Goal: Task Accomplishment & Management: Use online tool/utility

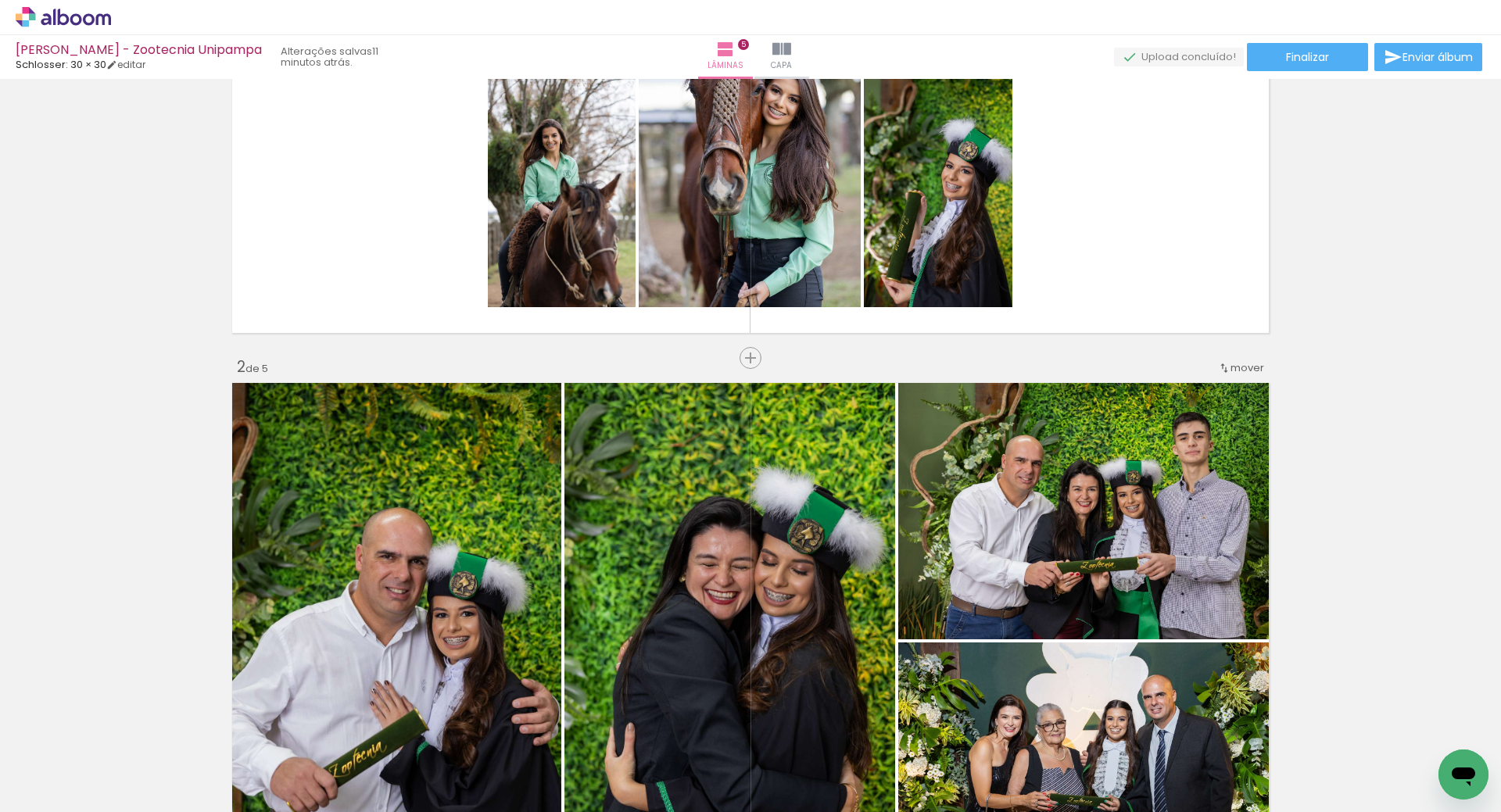
click at [0, 0] on input "file" at bounding box center [0, 0] width 0 height 0
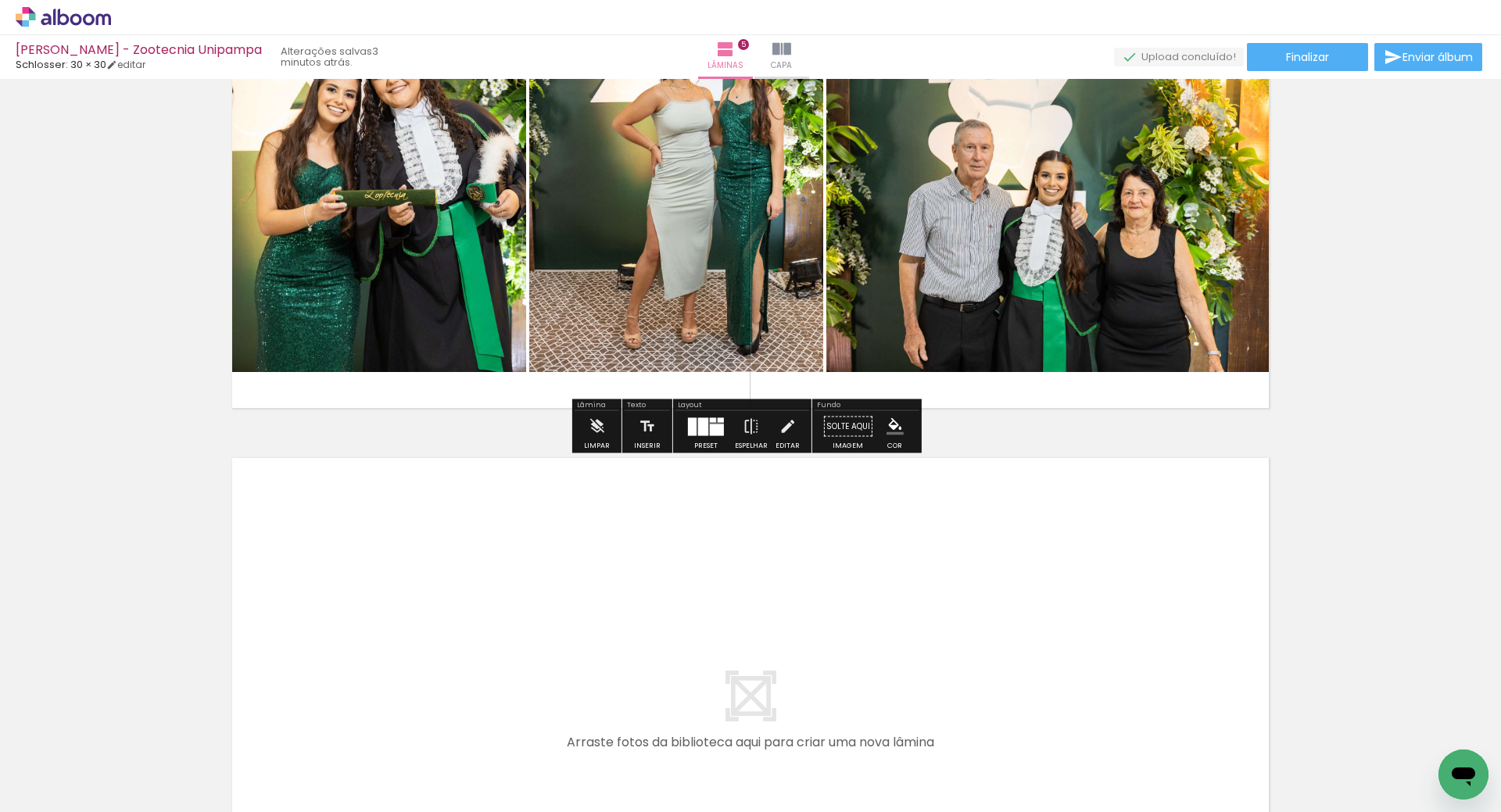
scroll to position [2814, 0]
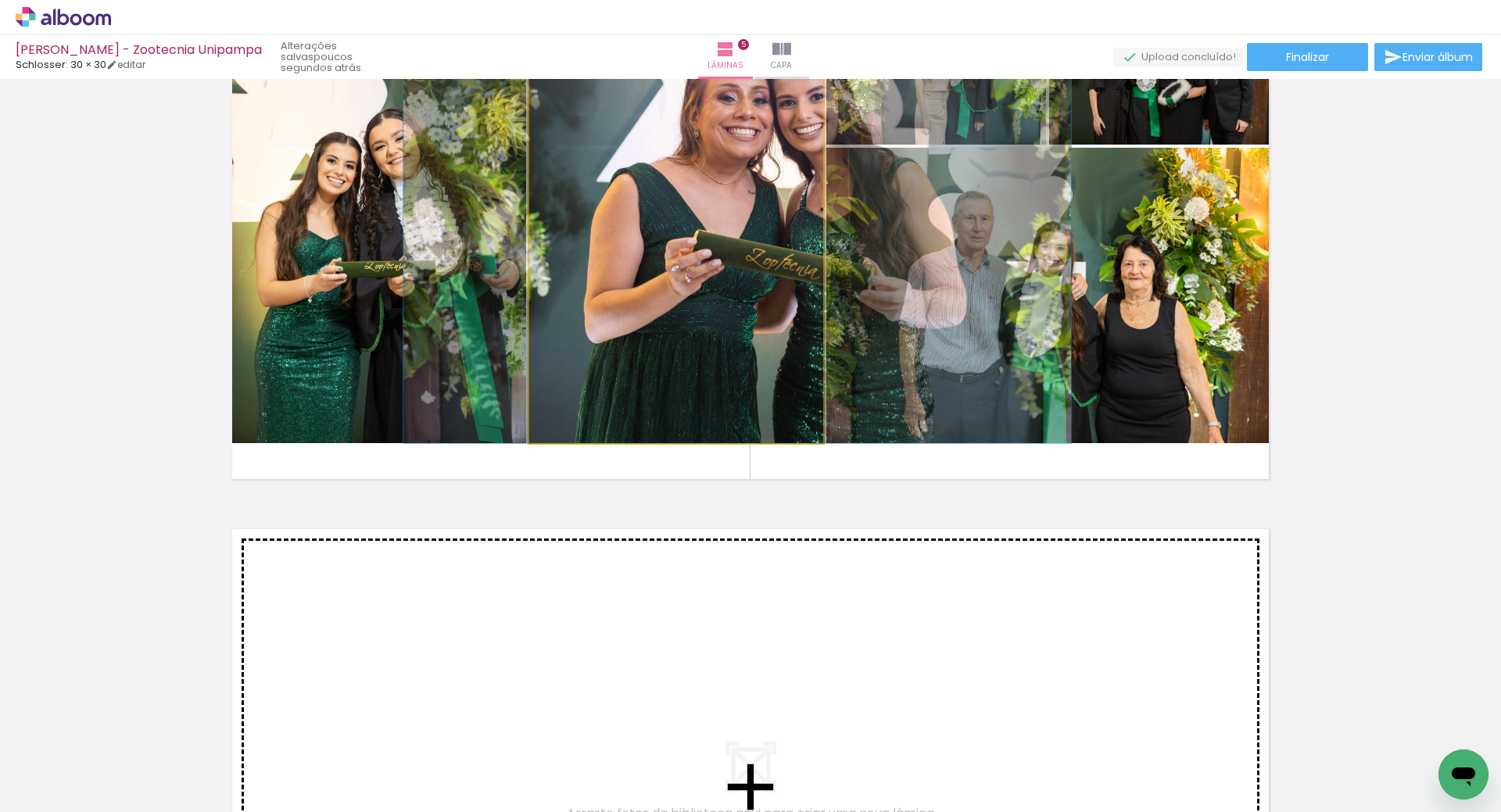
drag, startPoint x: 725, startPoint y: 533, endPoint x: 786, endPoint y: 663, distance: 143.6
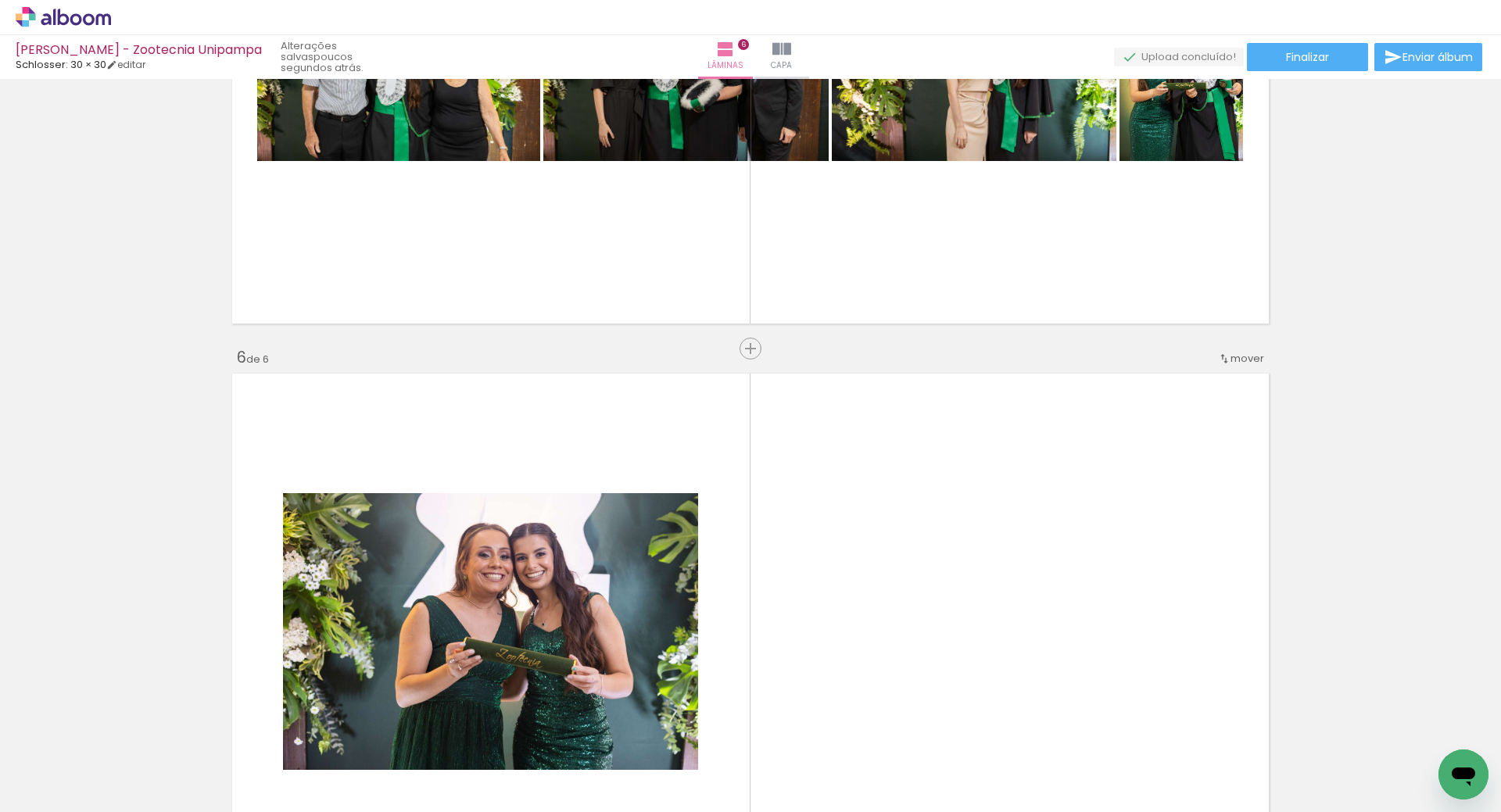
scroll to position [2586, 0]
drag, startPoint x: 517, startPoint y: 613, endPoint x: 544, endPoint y: 493, distance: 123.0
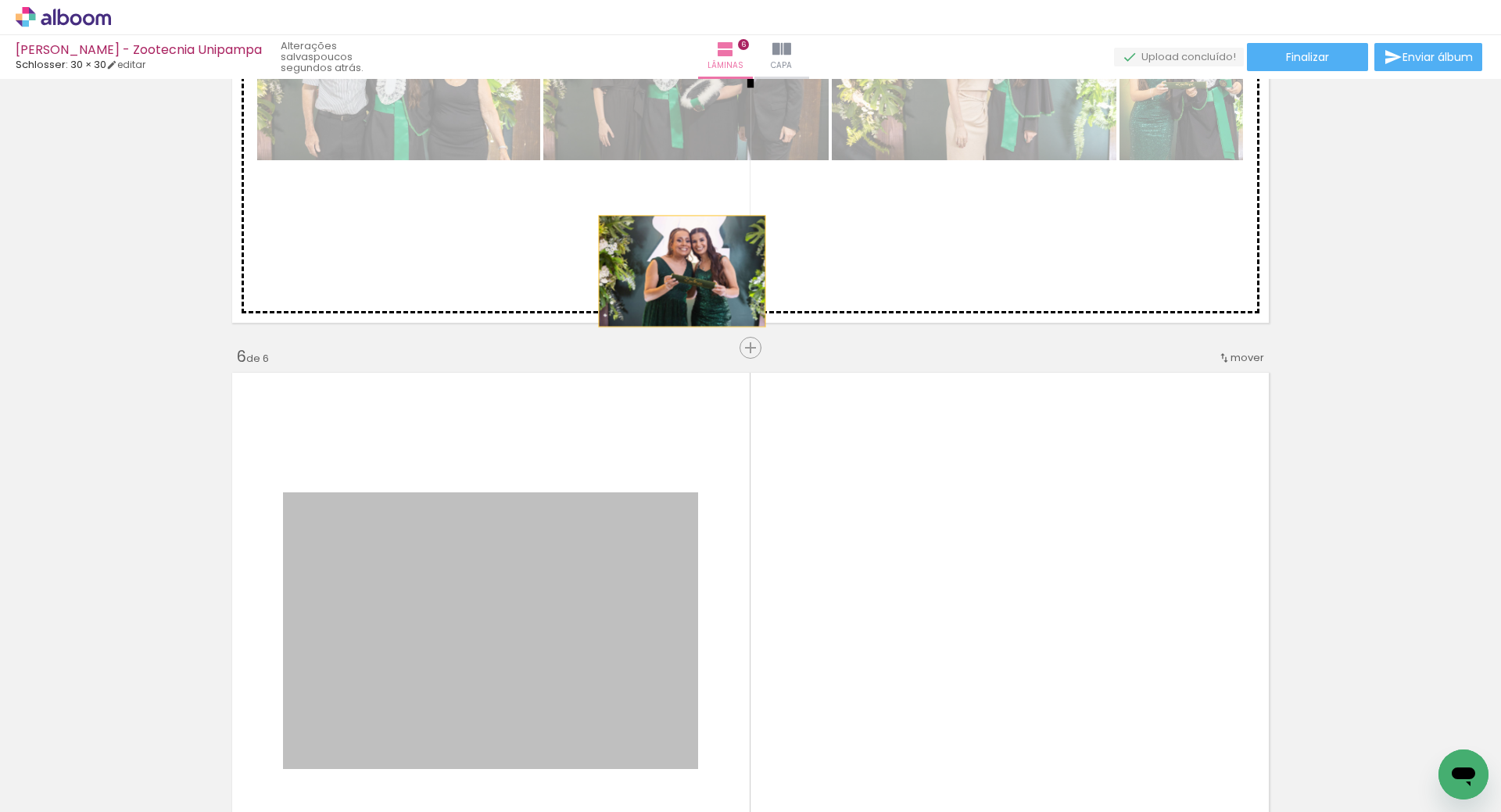
drag, startPoint x: 558, startPoint y: 595, endPoint x: 675, endPoint y: 271, distance: 344.5
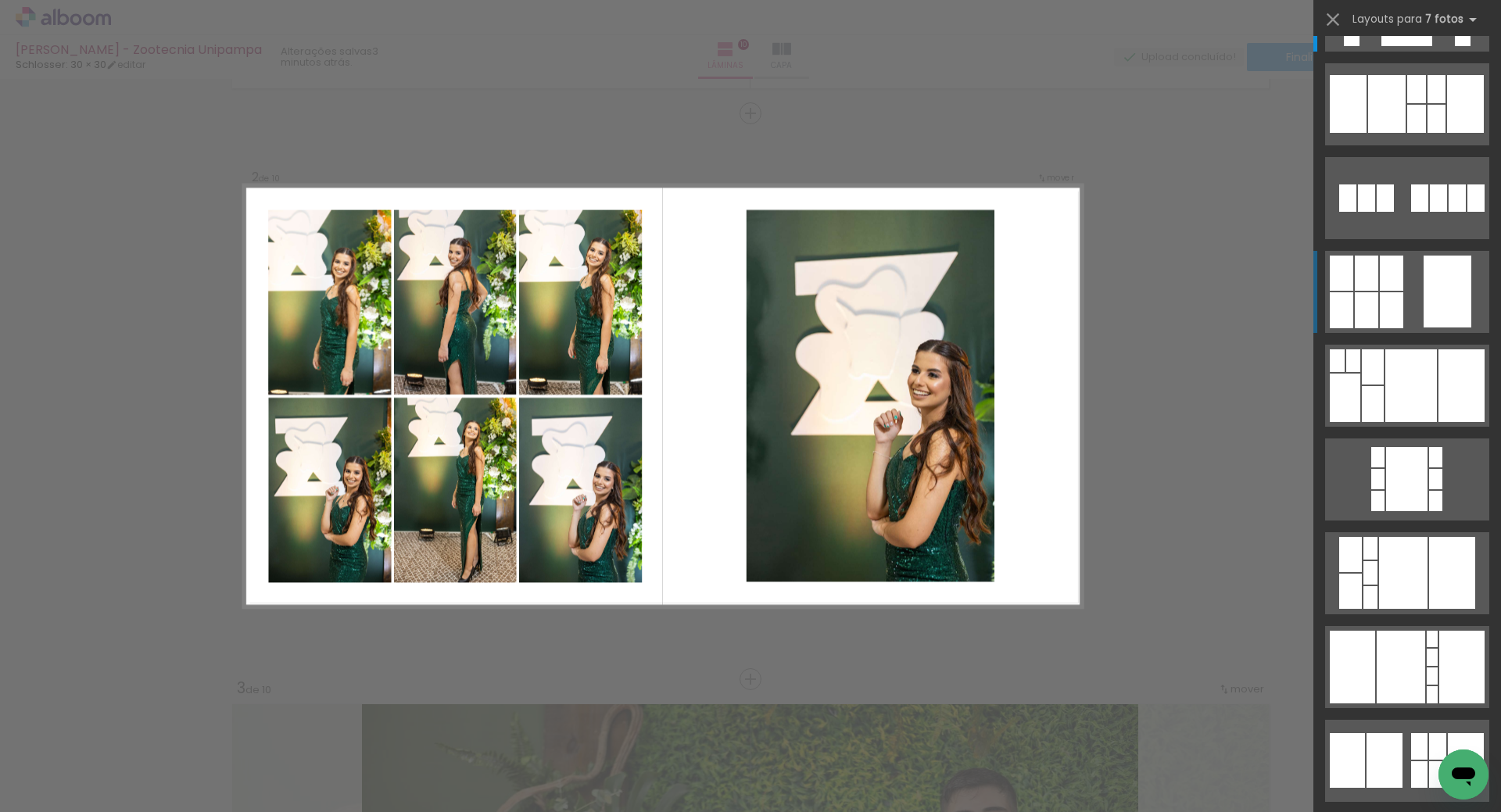
click at [1409, 239] on quentale-layouter at bounding box center [1407, 198] width 165 height 82
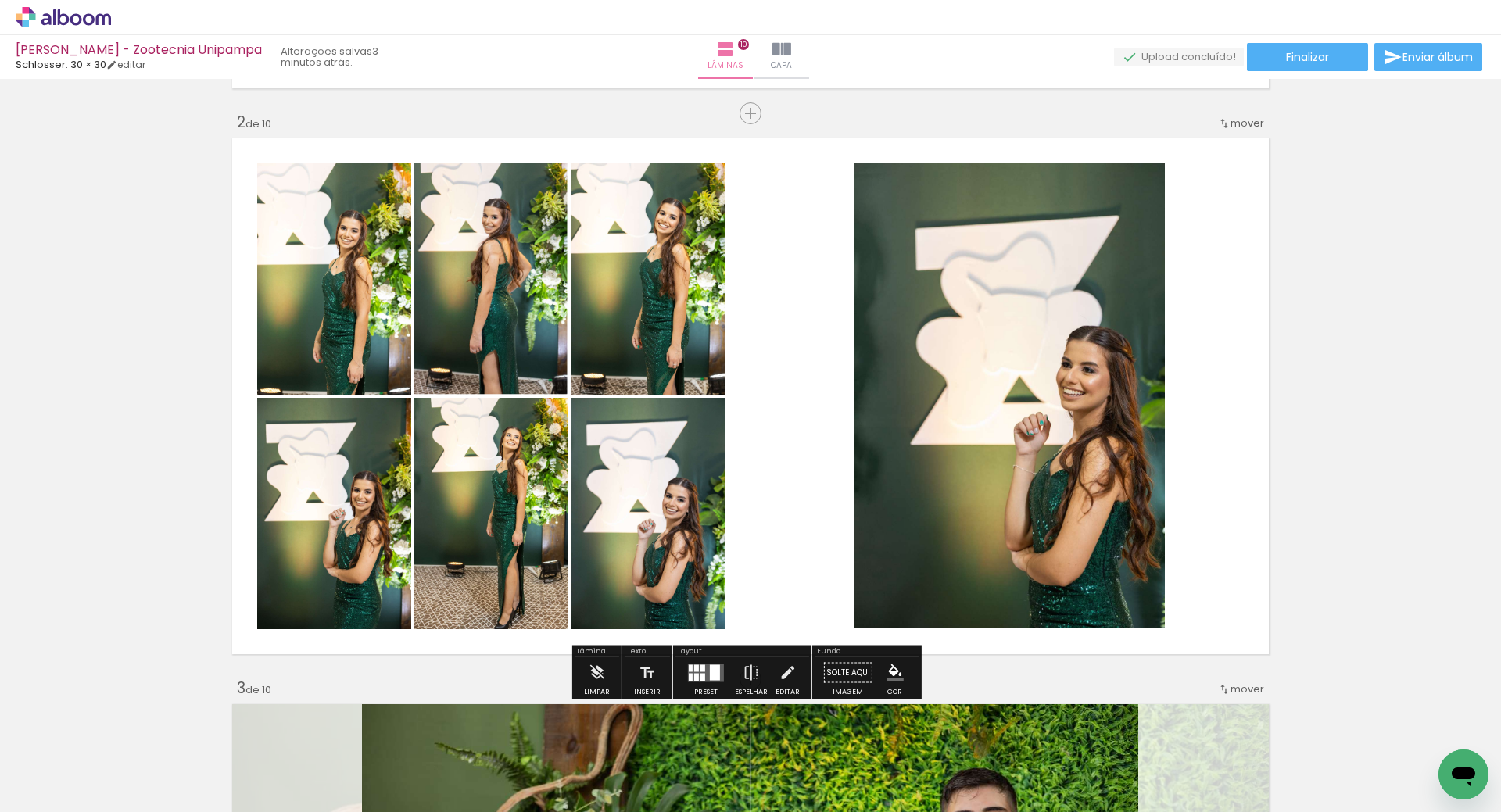
click at [701, 677] on div at bounding box center [703, 677] width 5 height 8
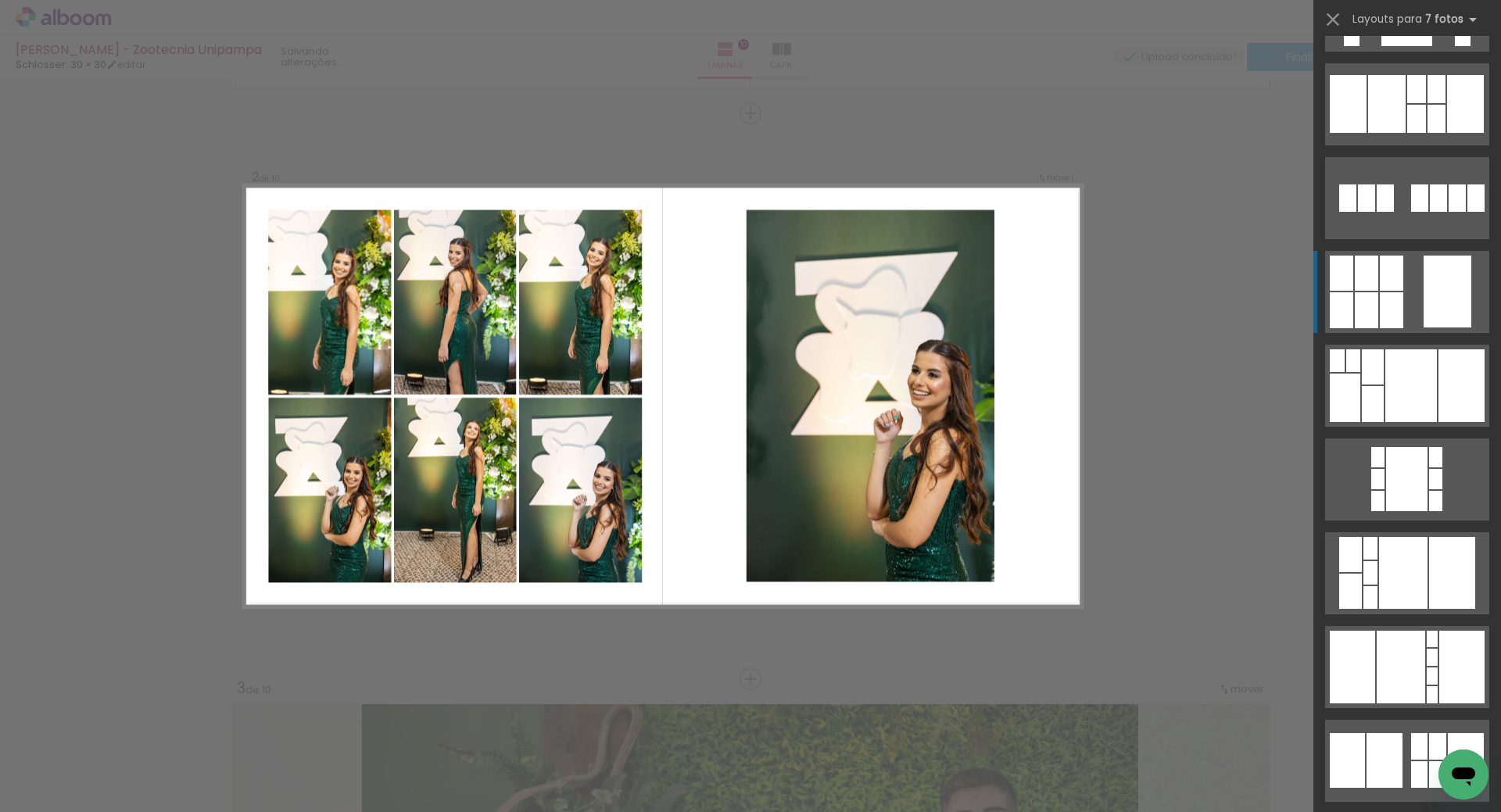
scroll to position [282, 0]
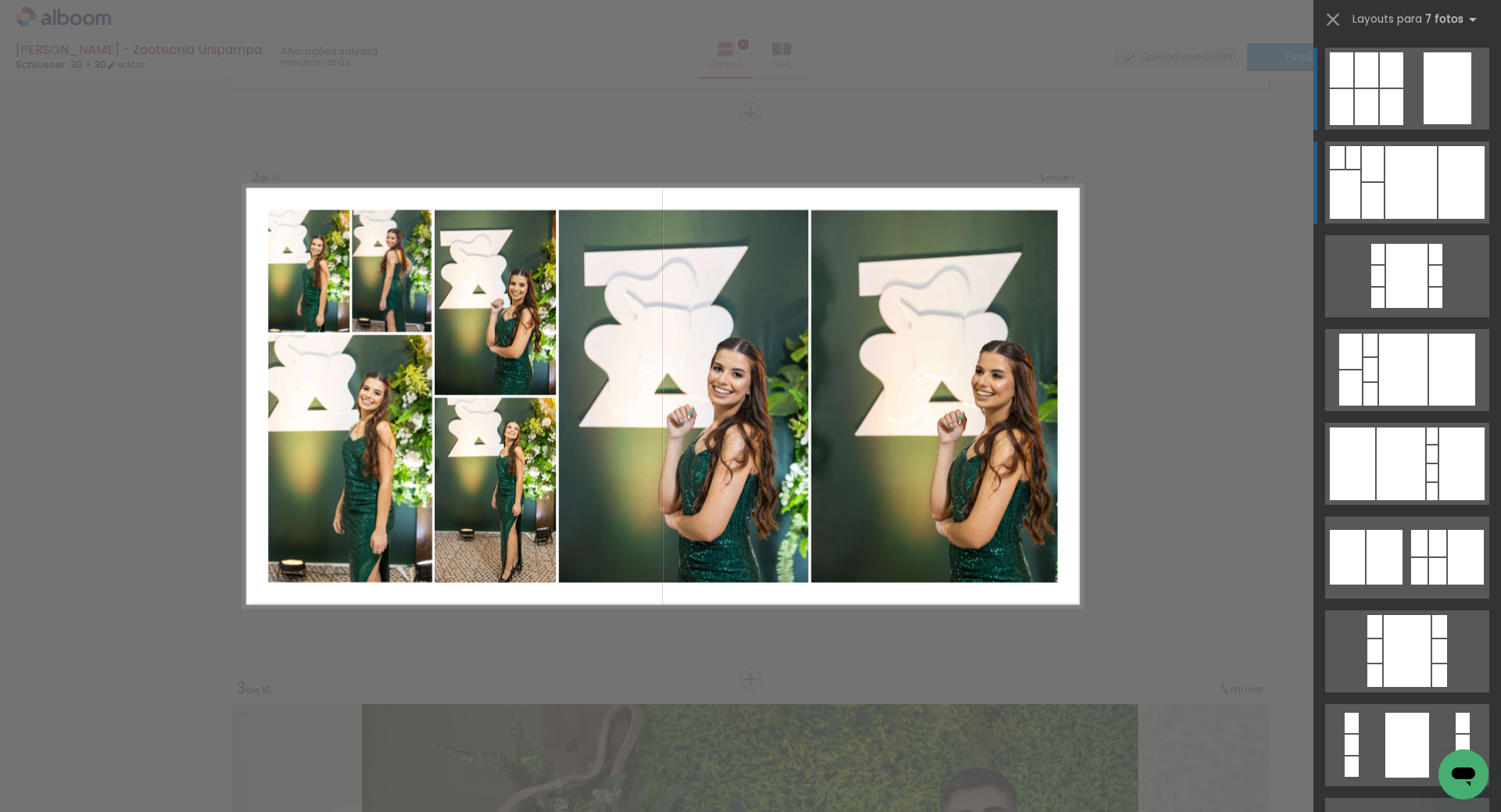
click at [1403, 171] on div at bounding box center [1411, 183] width 52 height 72
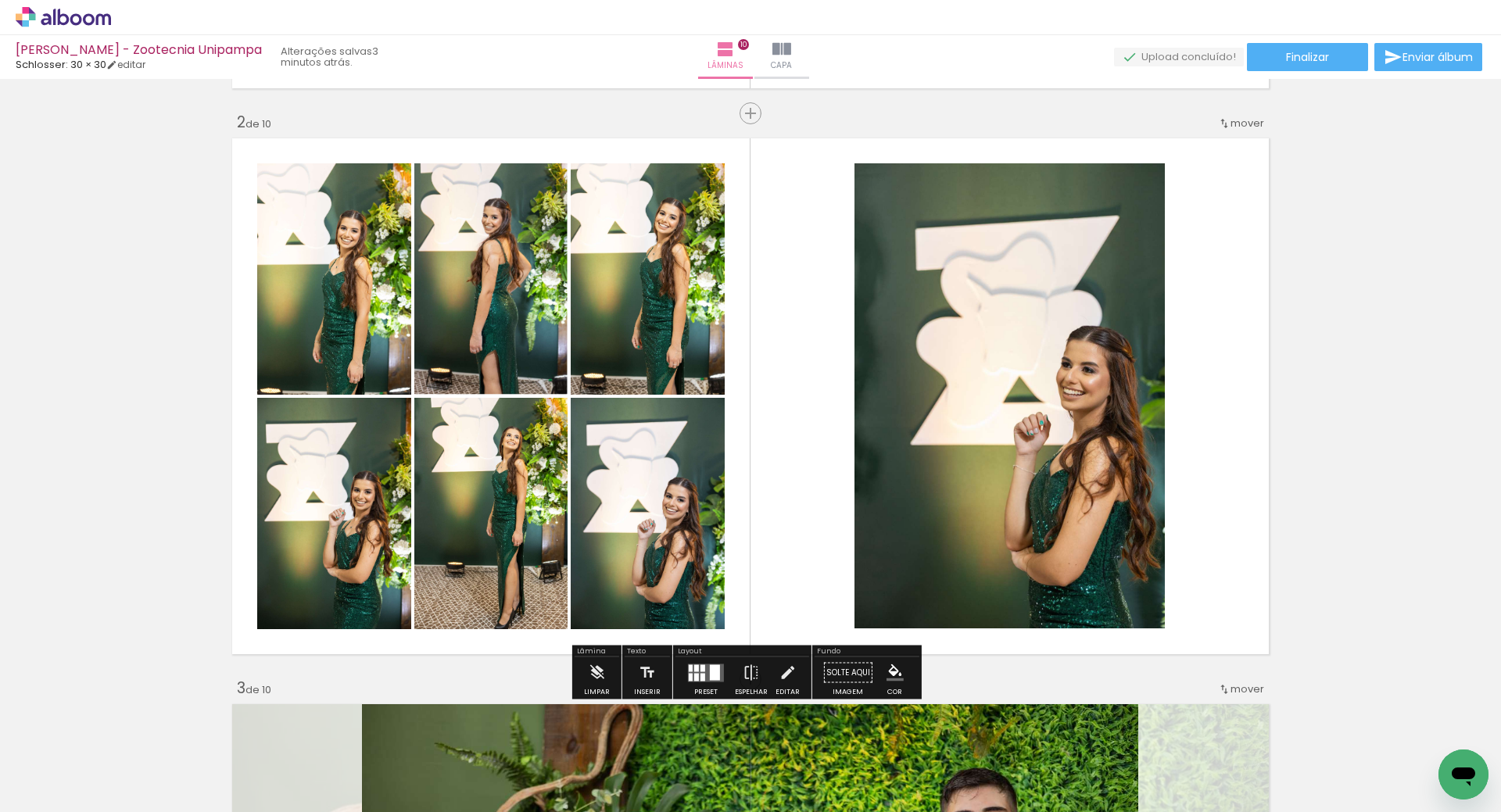
click at [701, 679] on div at bounding box center [703, 677] width 5 height 8
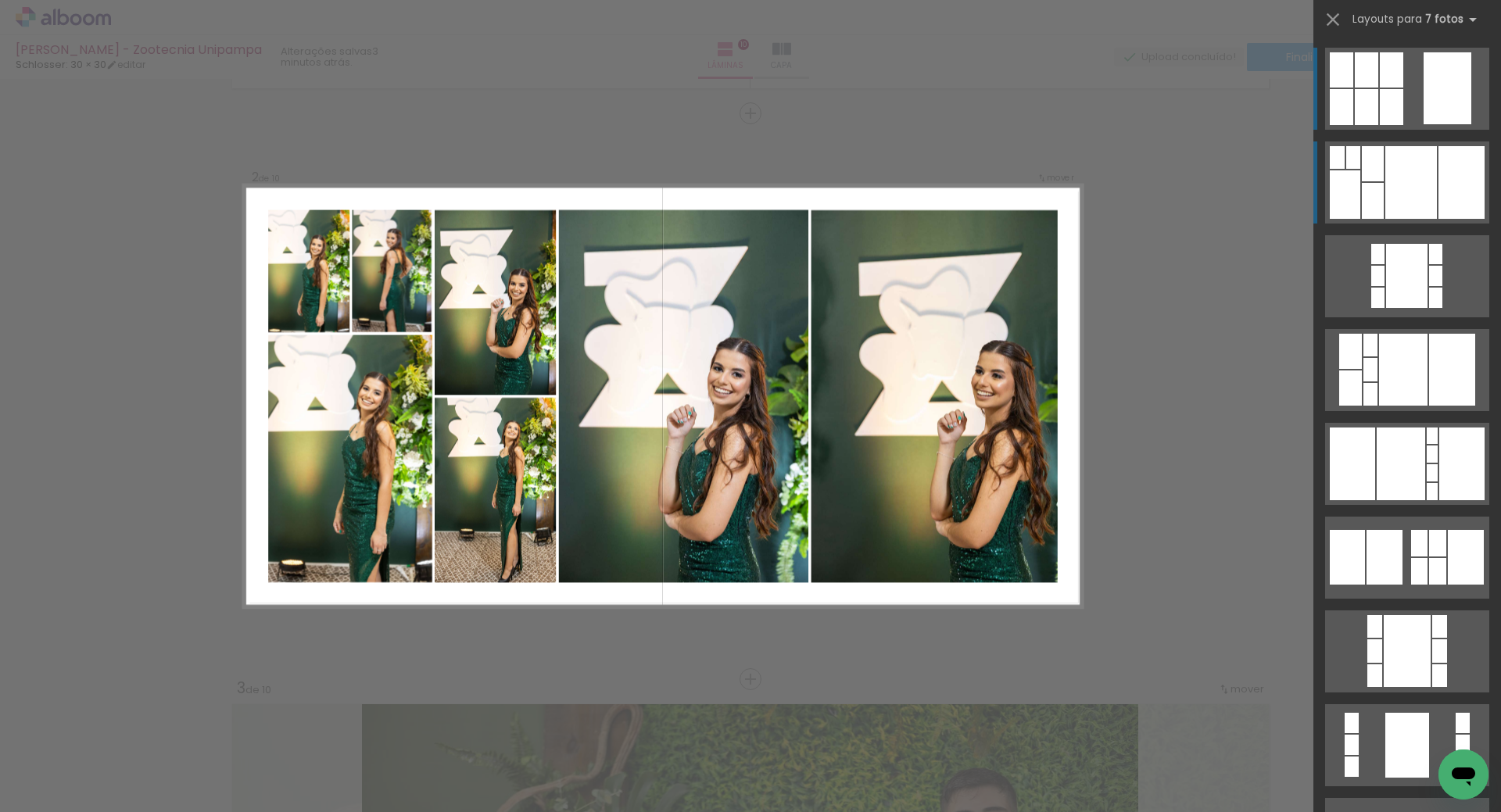
click at [1385, 190] on div at bounding box center [1411, 183] width 52 height 72
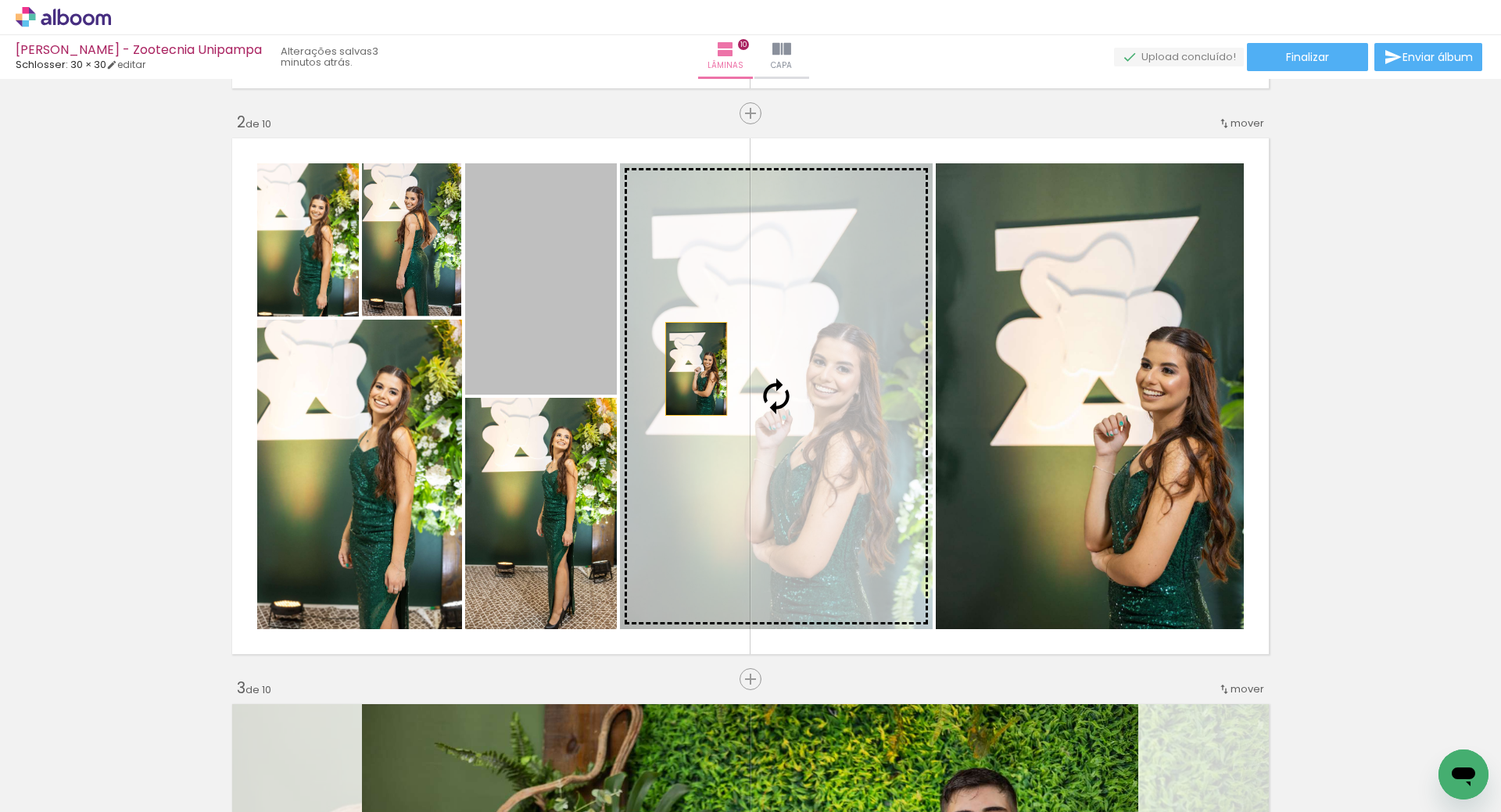
drag, startPoint x: 559, startPoint y: 304, endPoint x: 766, endPoint y: 384, distance: 221.9
click at [0, 0] on slot at bounding box center [0, 0] width 0 height 0
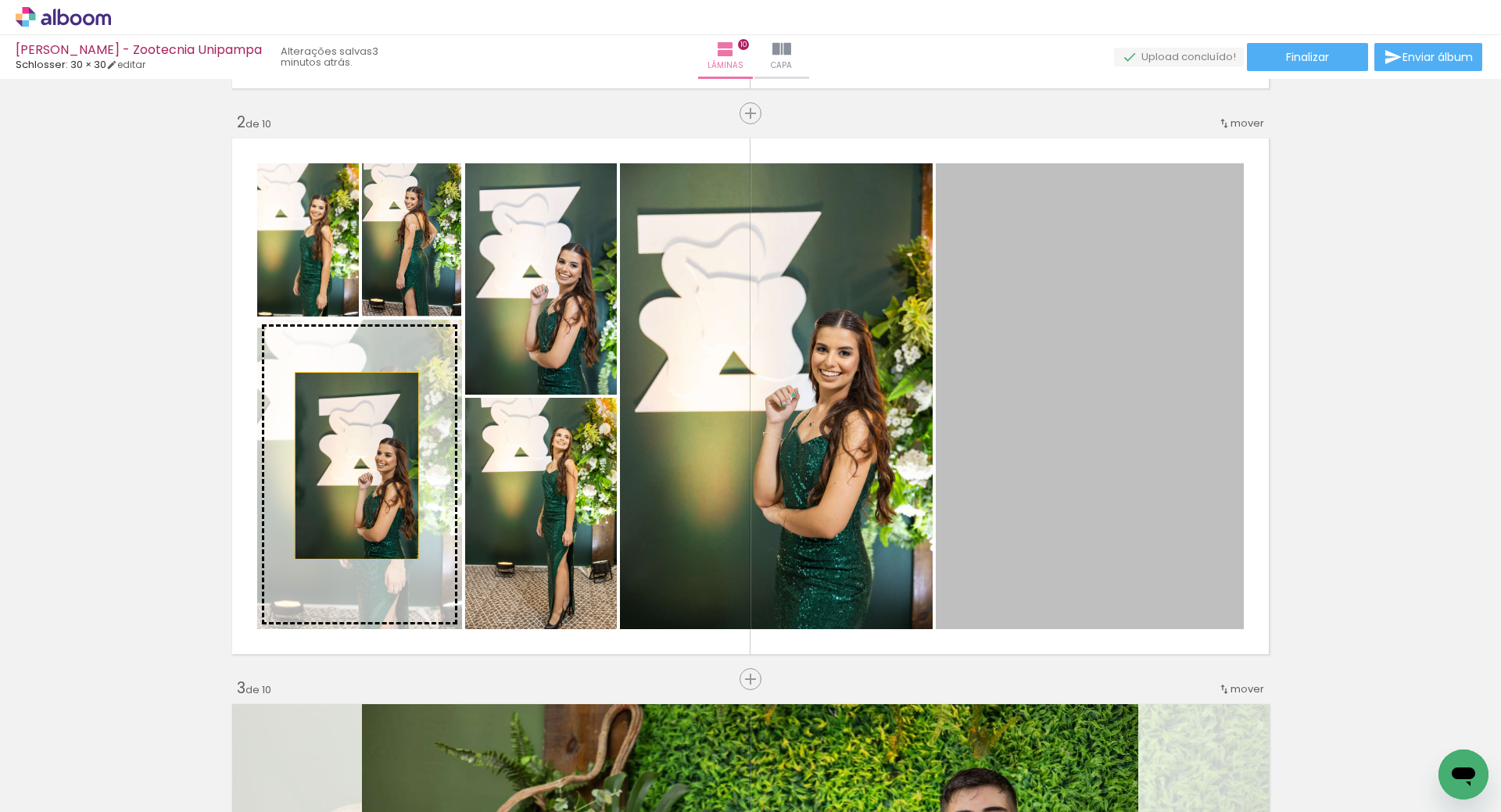
drag, startPoint x: 1166, startPoint y: 470, endPoint x: 351, endPoint y: 466, distance: 815.0
click at [0, 0] on slot at bounding box center [0, 0] width 0 height 0
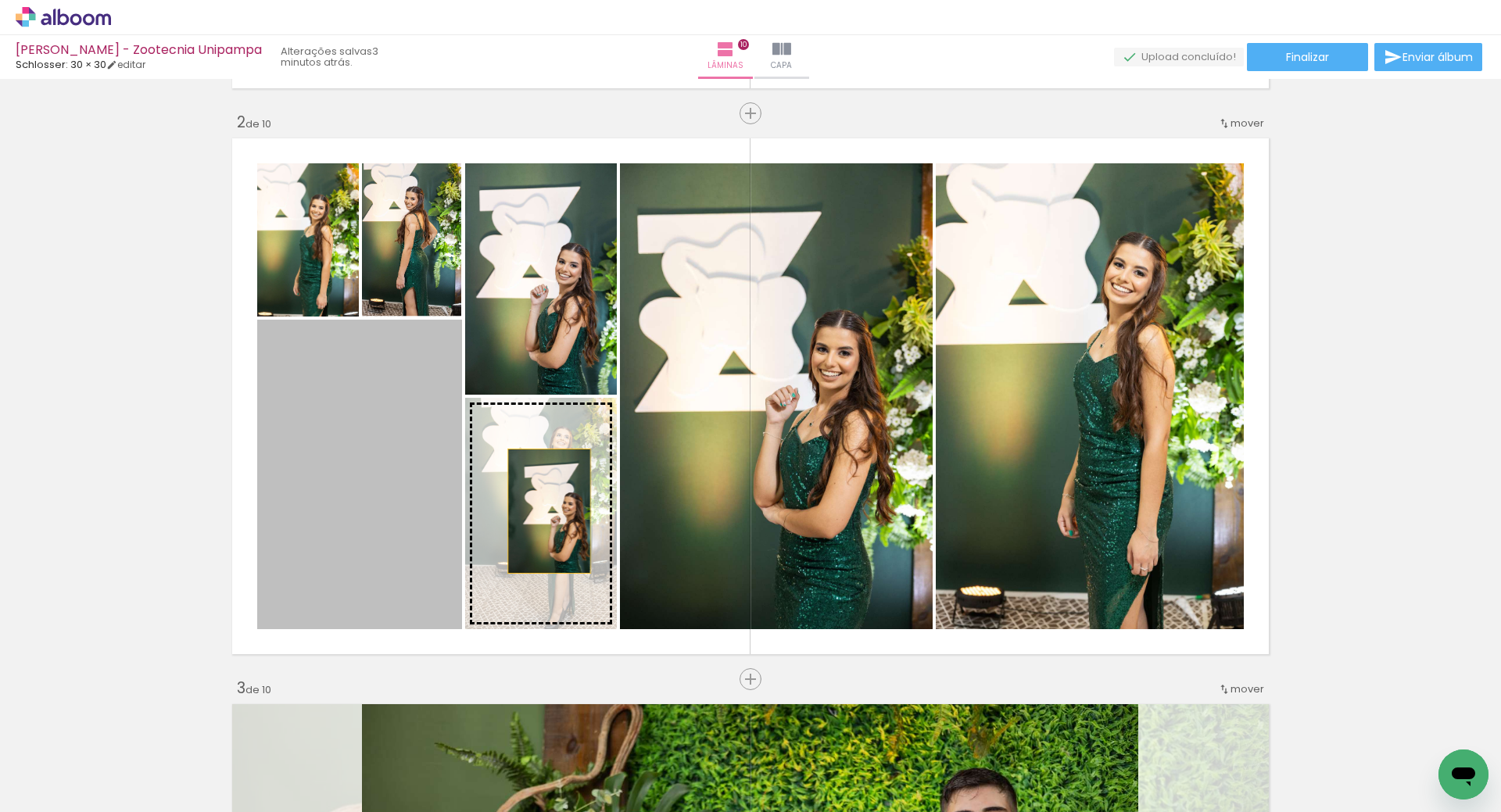
drag, startPoint x: 359, startPoint y: 504, endPoint x: 543, endPoint y: 511, distance: 184.1
click at [0, 0] on slot at bounding box center [0, 0] width 0 height 0
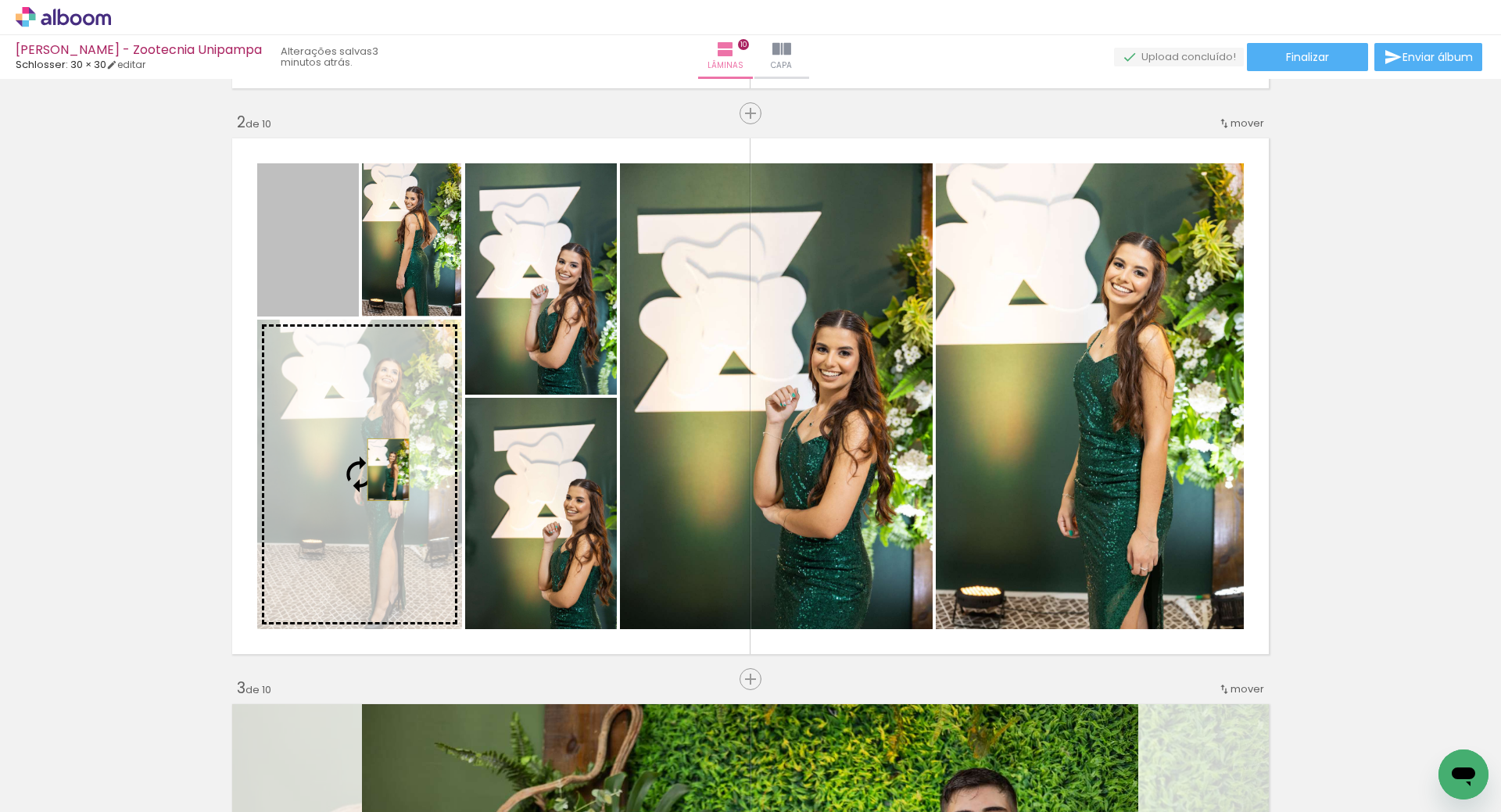
drag, startPoint x: 308, startPoint y: 239, endPoint x: 383, endPoint y: 470, distance: 242.9
click at [0, 0] on slot at bounding box center [0, 0] width 0 height 0
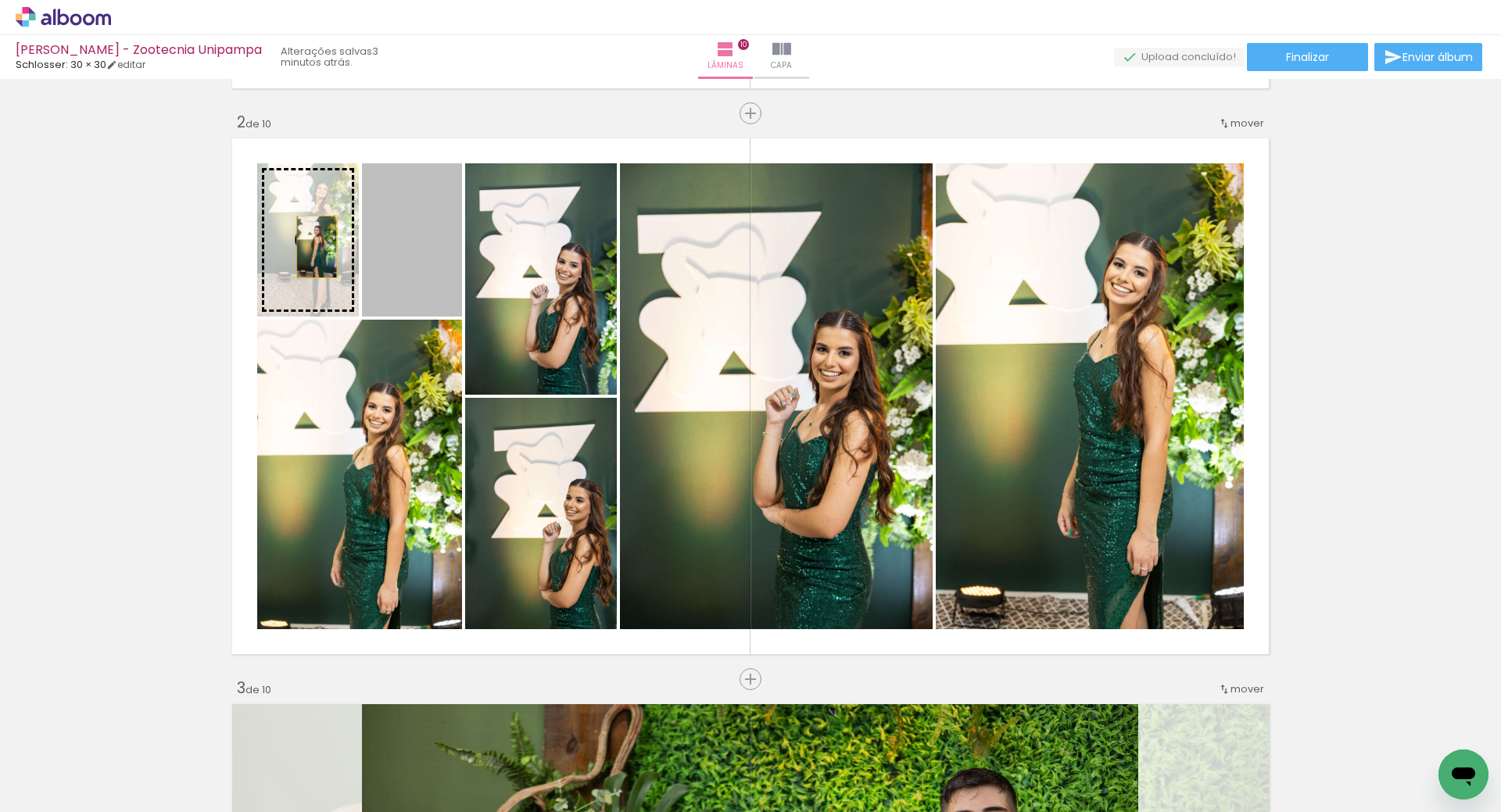
drag, startPoint x: 441, startPoint y: 257, endPoint x: 311, endPoint y: 247, distance: 130.4
click at [0, 0] on slot at bounding box center [0, 0] width 0 height 0
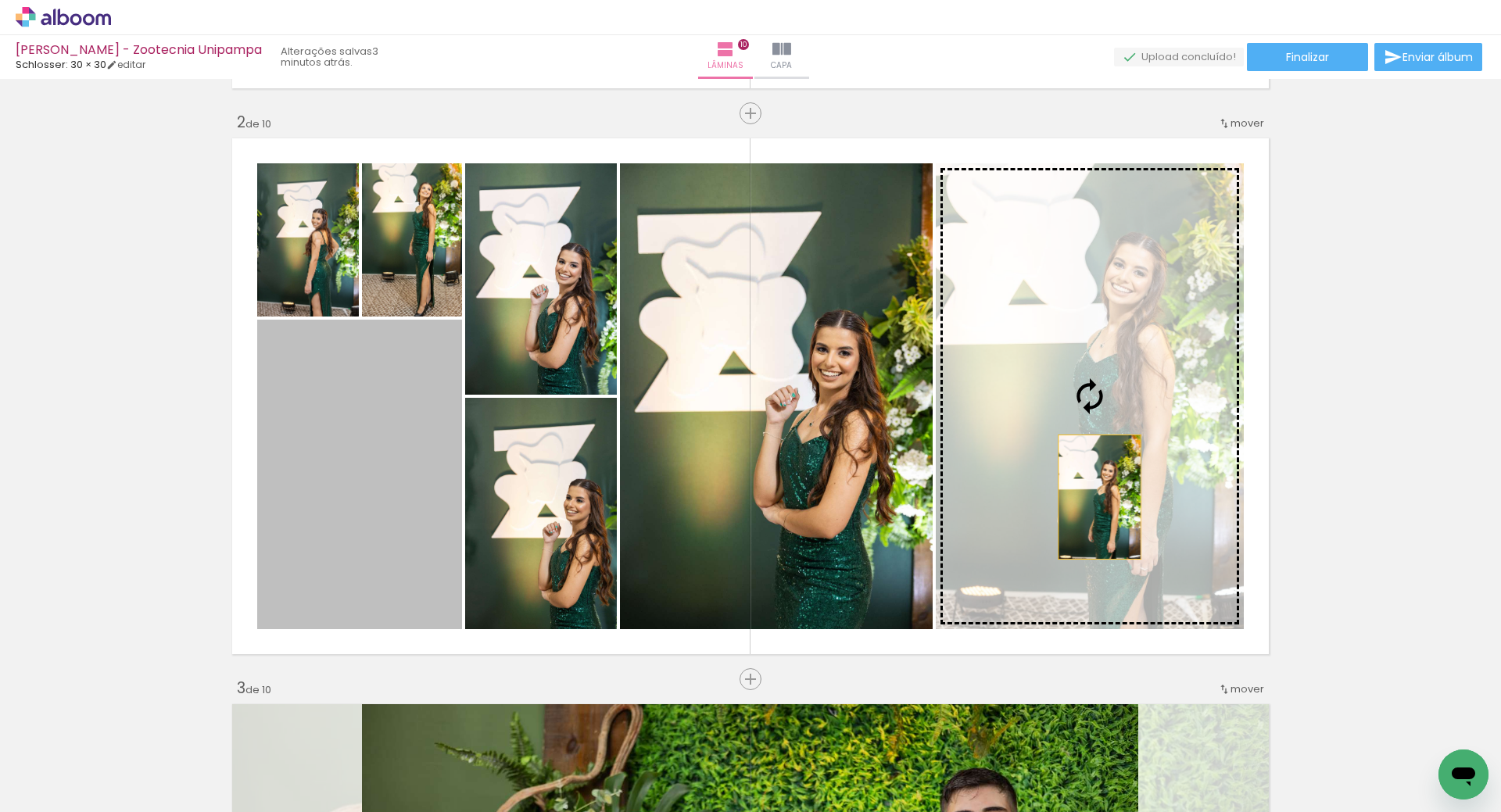
drag, startPoint x: 357, startPoint y: 507, endPoint x: 1092, endPoint y: 493, distance: 735.1
click at [0, 0] on slot at bounding box center [0, 0] width 0 height 0
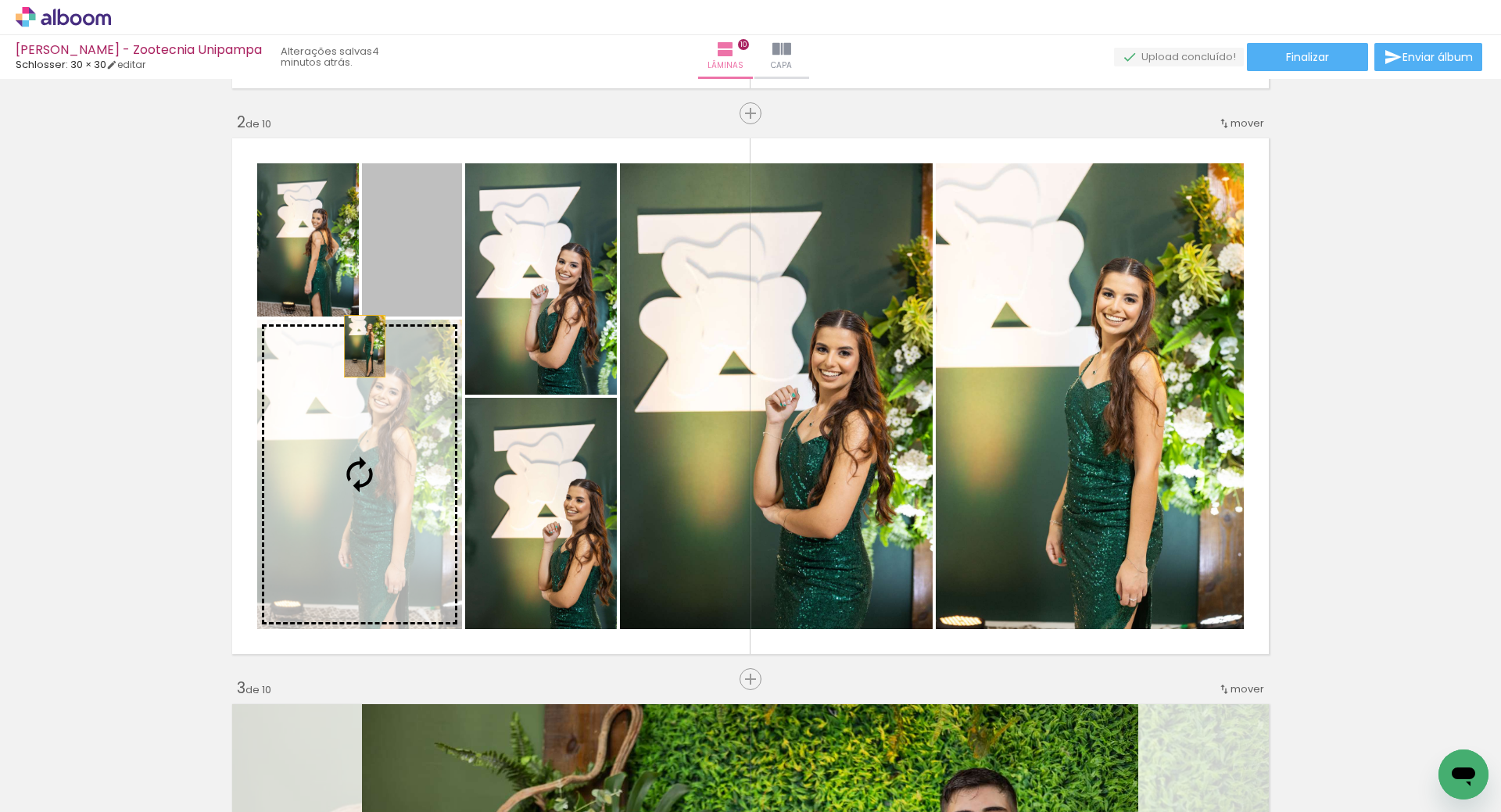
drag, startPoint x: 379, startPoint y: 257, endPoint x: 313, endPoint y: 455, distance: 208.7
click at [0, 0] on slot at bounding box center [0, 0] width 0 height 0
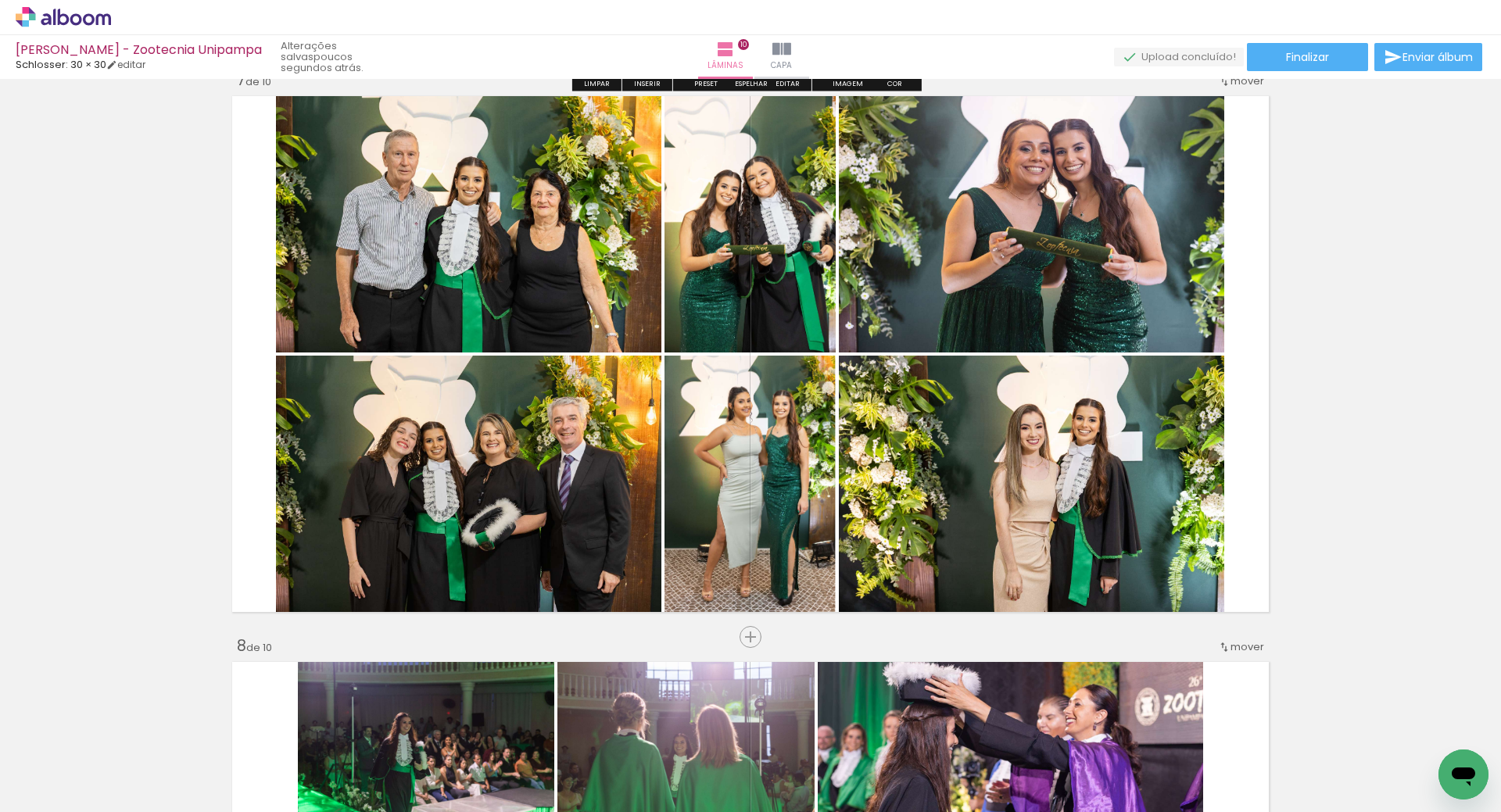
scroll to position [3449, 0]
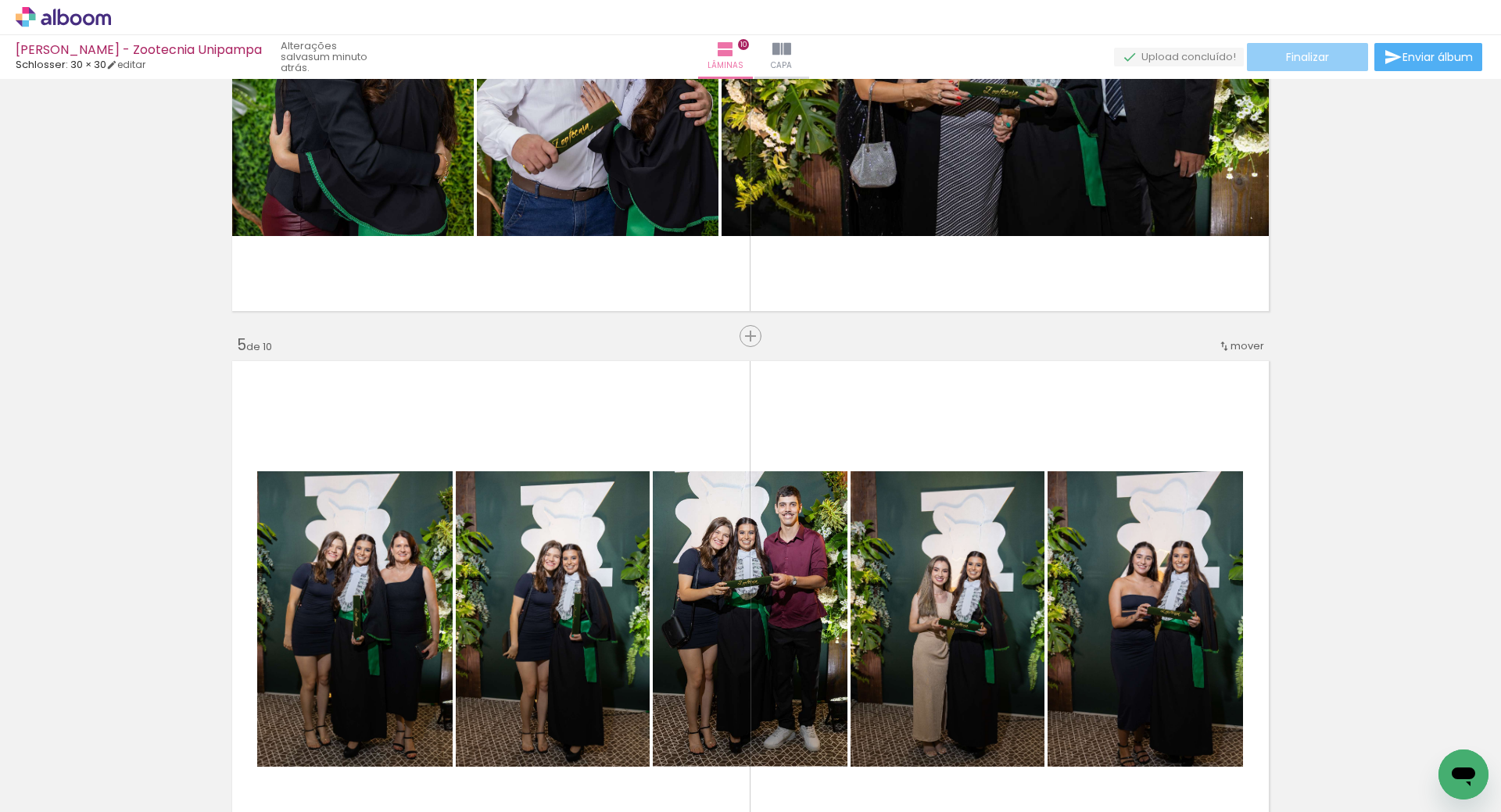
click at [1311, 57] on span "Finalizar" at bounding box center [1307, 57] width 43 height 11
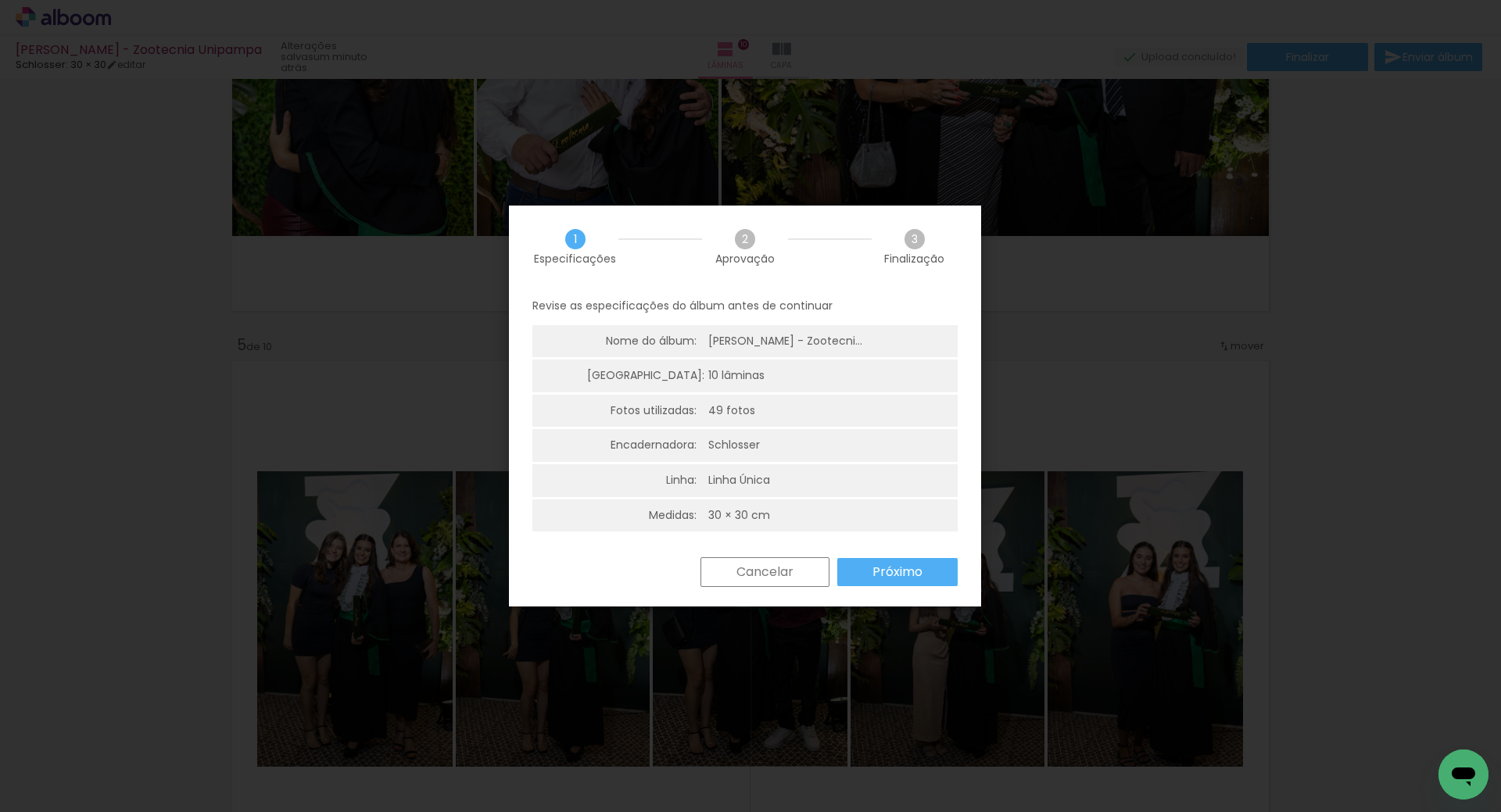
click at [924, 578] on paper-button "Próximo" at bounding box center [897, 572] width 120 height 28
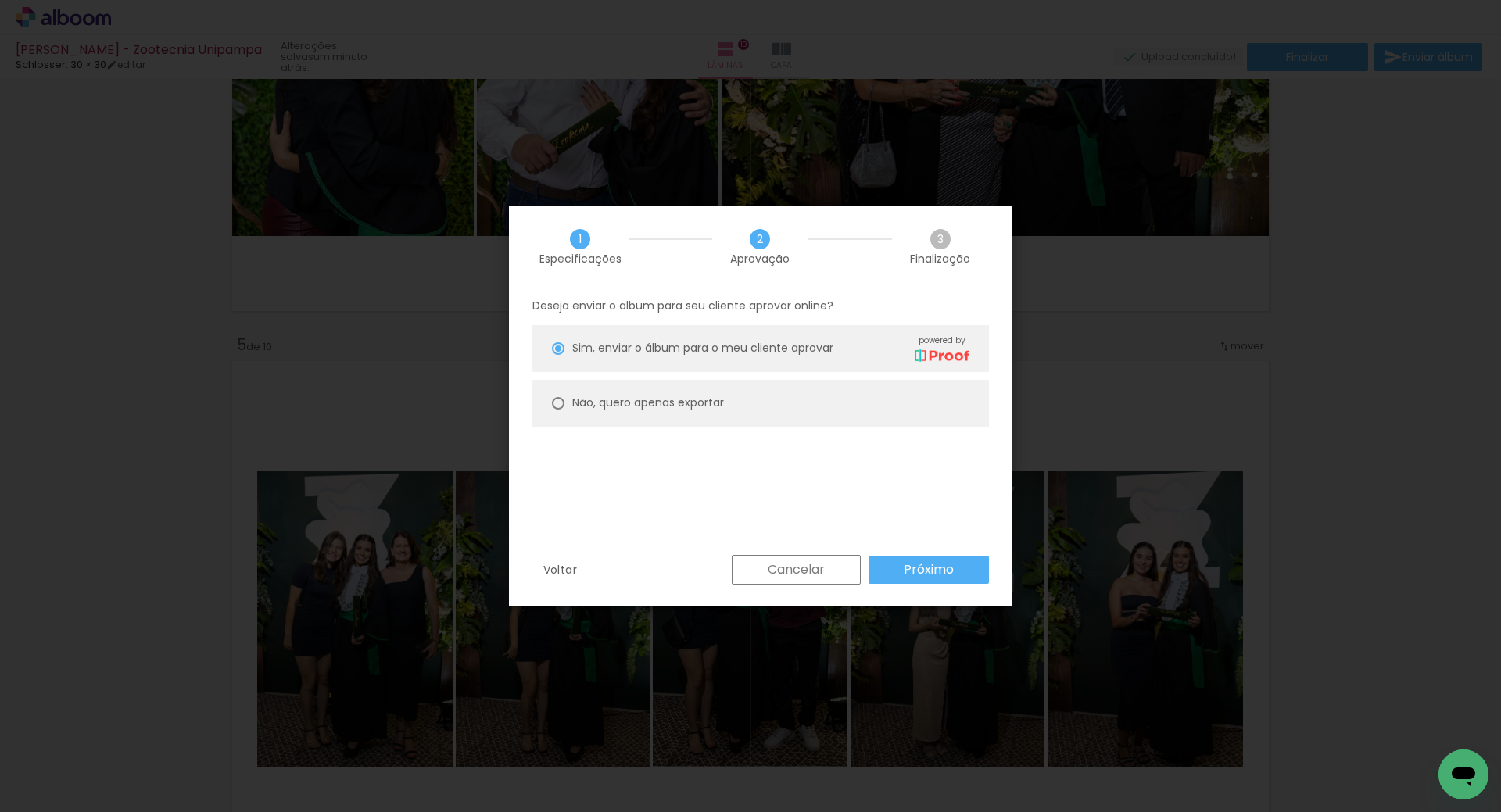
click at [0, 0] on slot "Não, quero apenas exportar" at bounding box center [0, 0] width 0 height 0
type paper-radio-button "on"
click at [0, 0] on slot "Próximo" at bounding box center [0, 0] width 0 height 0
type input "Alta, 300 DPI"
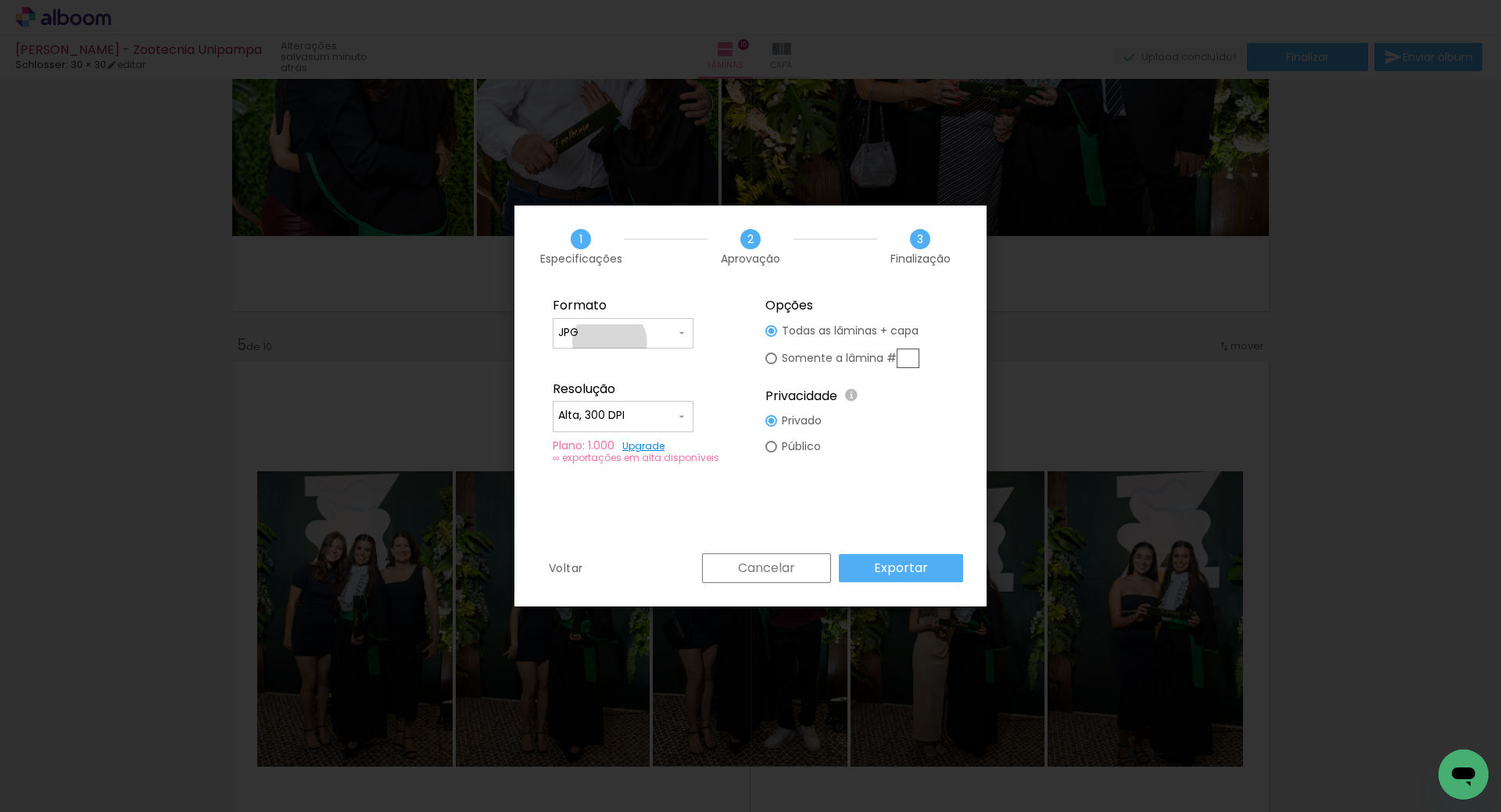
click at [610, 342] on paper-input-container "JPG" at bounding box center [623, 334] width 141 height 31
click at [610, 360] on paper-item "PDF" at bounding box center [623, 362] width 141 height 31
type input "PDF"
click at [630, 408] on input "Alta, 300 DPI" at bounding box center [616, 416] width 117 height 16
click at [619, 452] on paper-item "Baixa" at bounding box center [623, 445] width 141 height 31
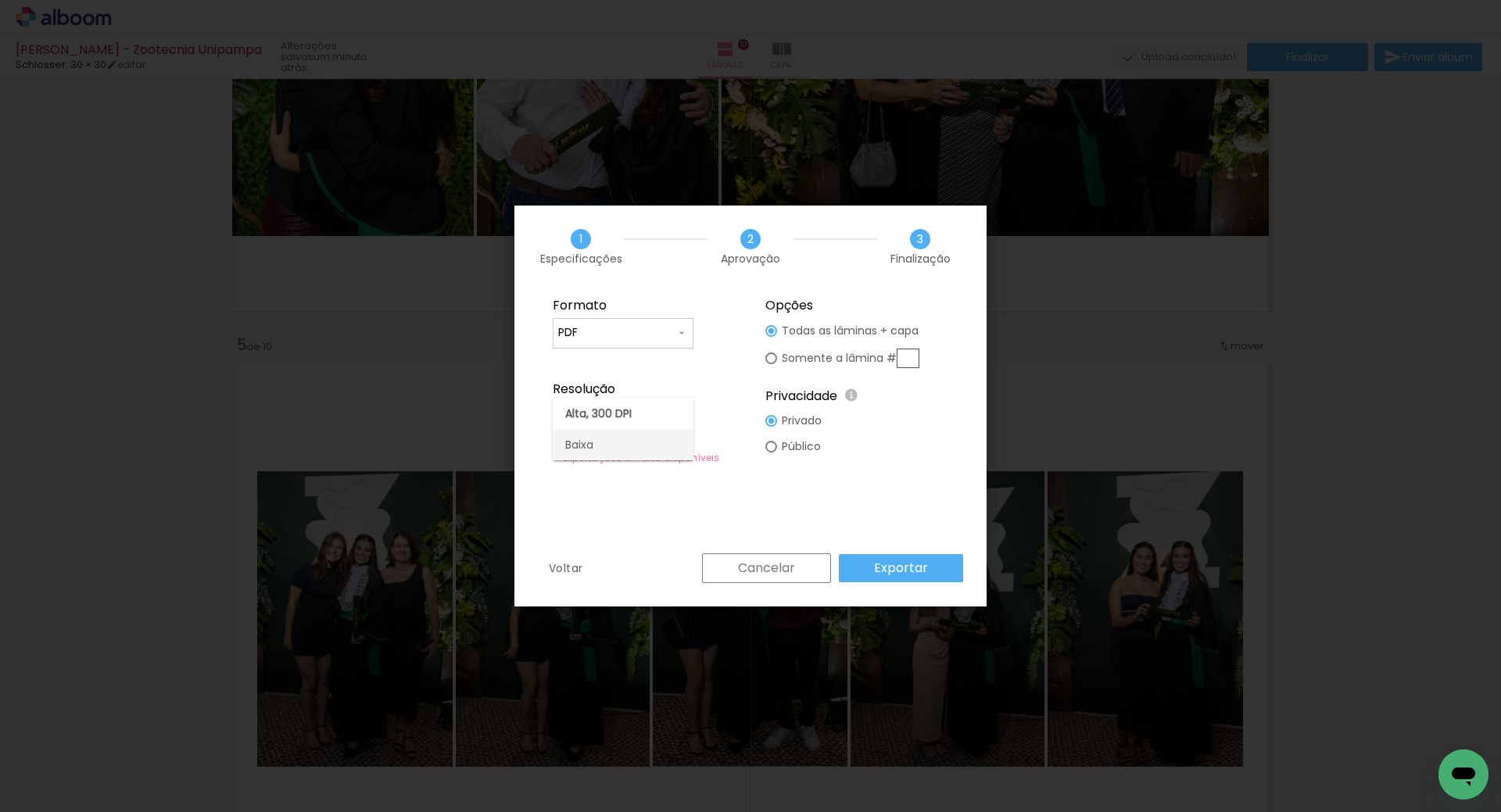
type input "Baixa"
click at [0, 0] on slot "Exportar" at bounding box center [0, 0] width 0 height 0
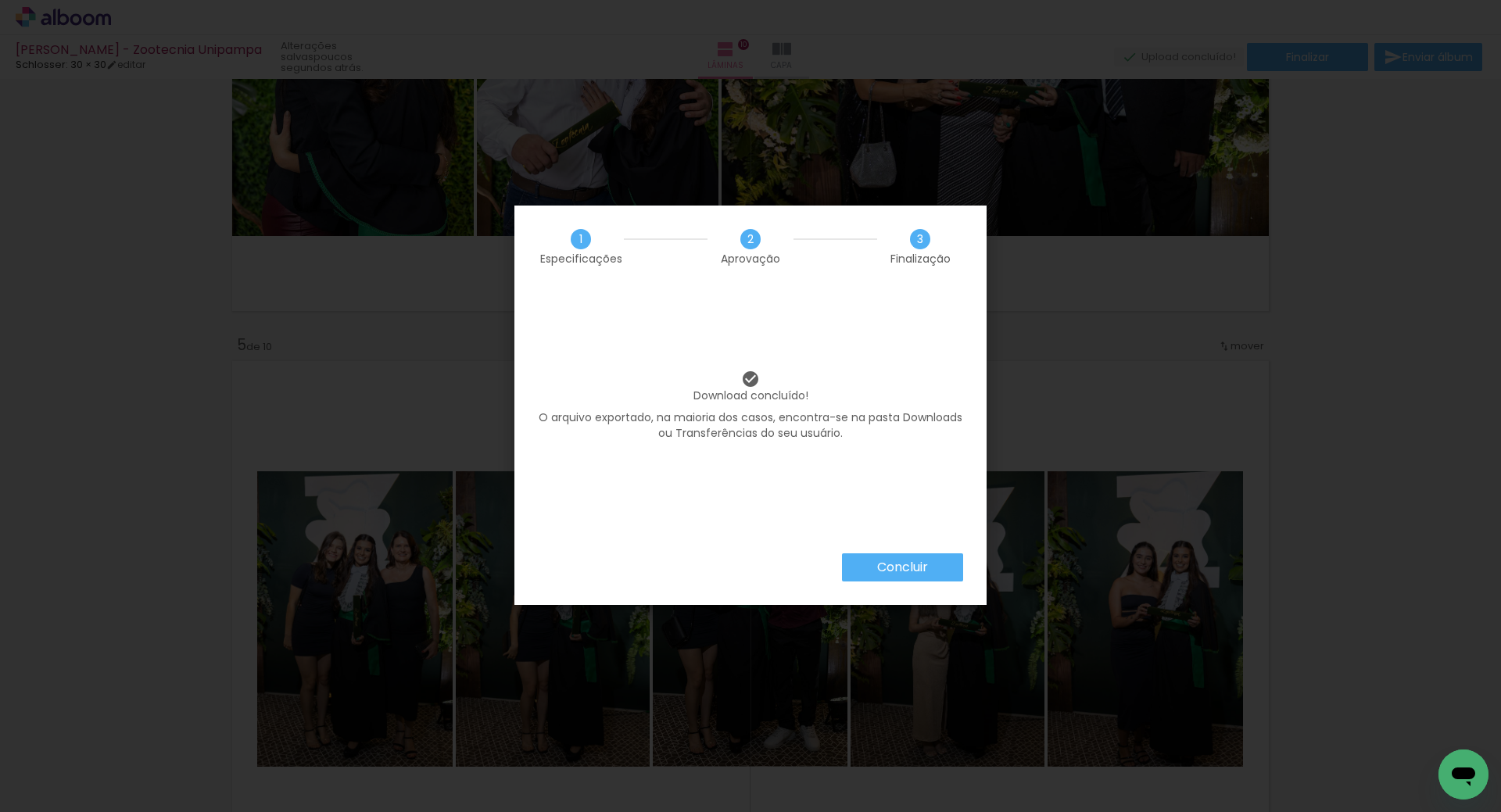
scroll to position [282, 0]
click at [929, 570] on paper-button "Concluir" at bounding box center [903, 567] width 121 height 28
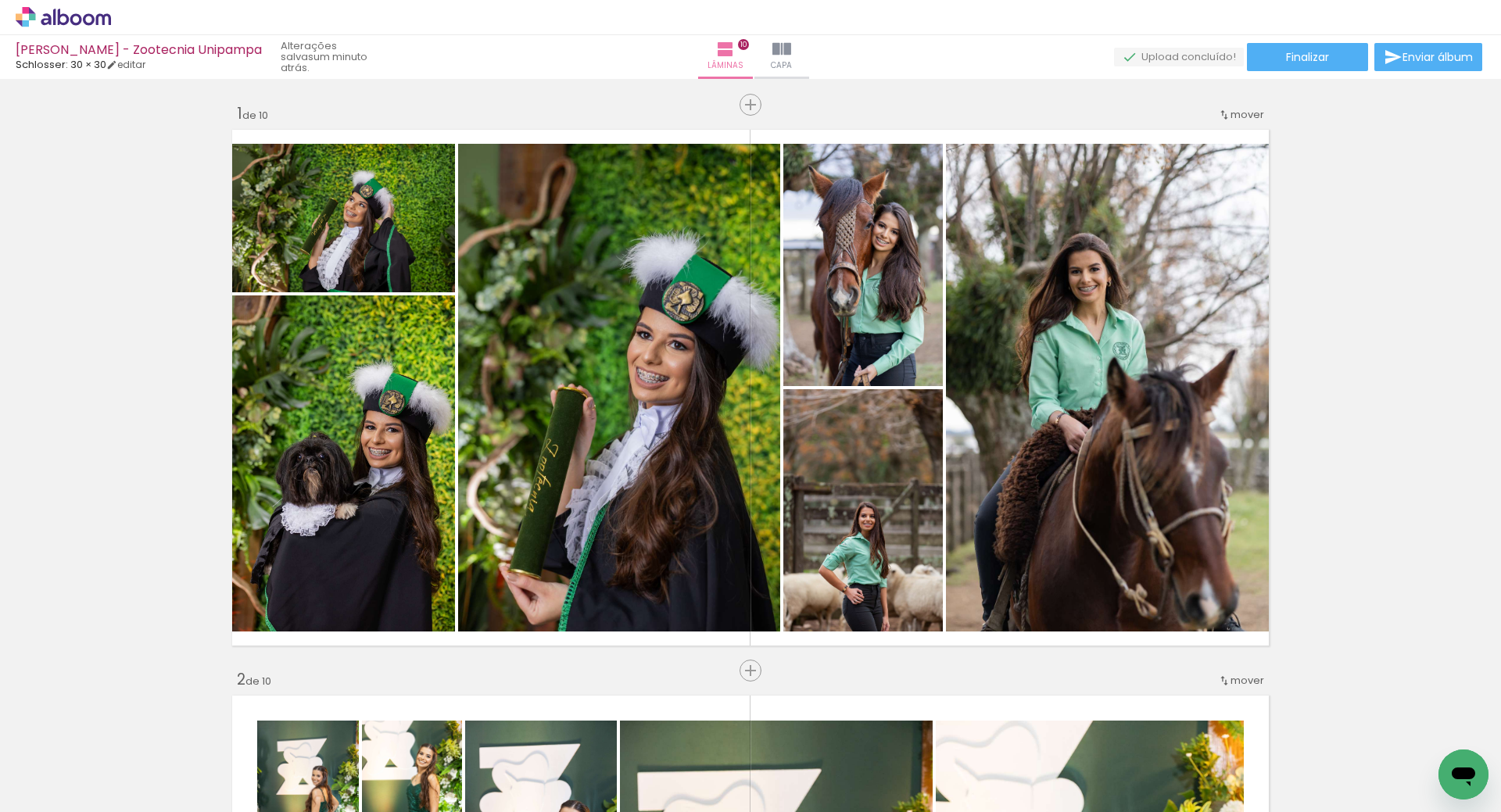
scroll to position [282, 0]
